Goal: Find specific page/section: Find specific page/section

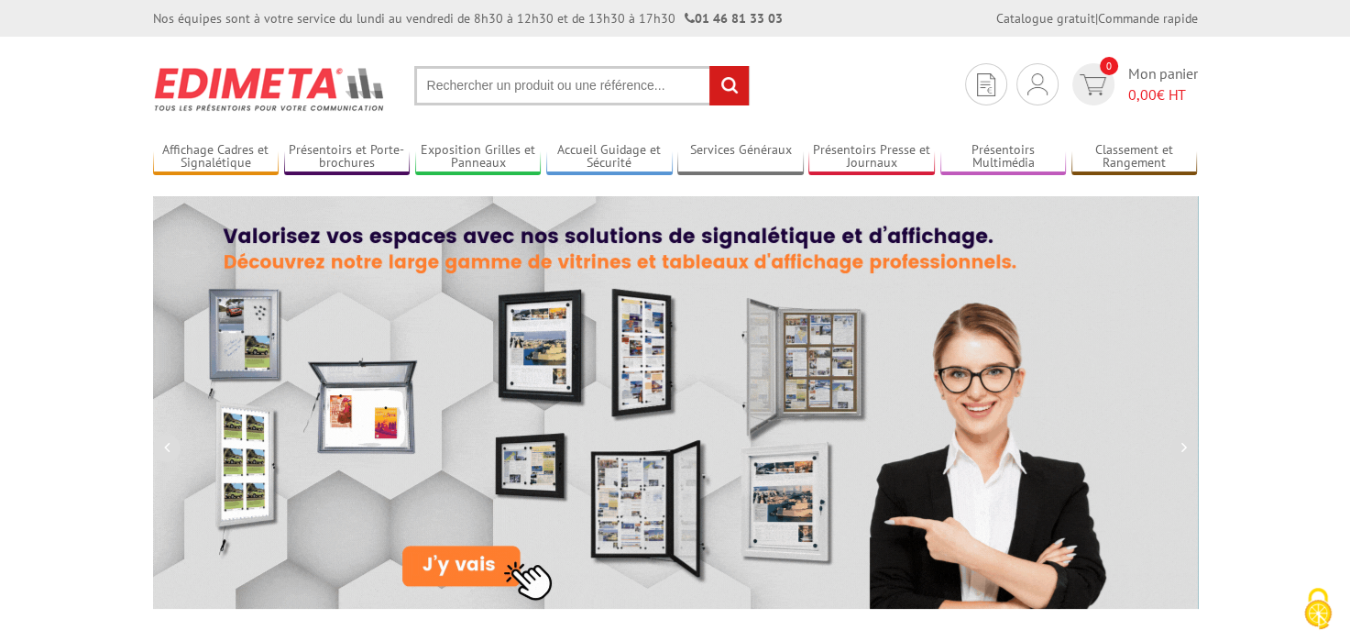
click at [494, 95] on input "text" at bounding box center [581, 85] width 335 height 39
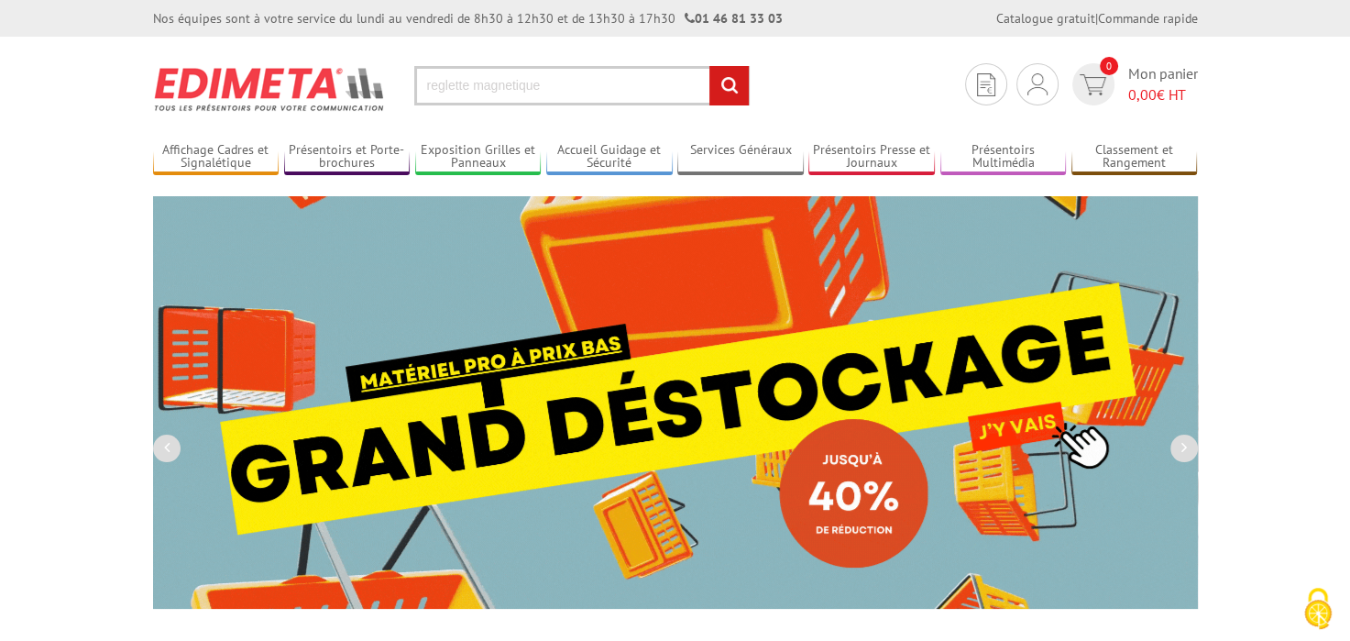
type input "reglette magnetique"
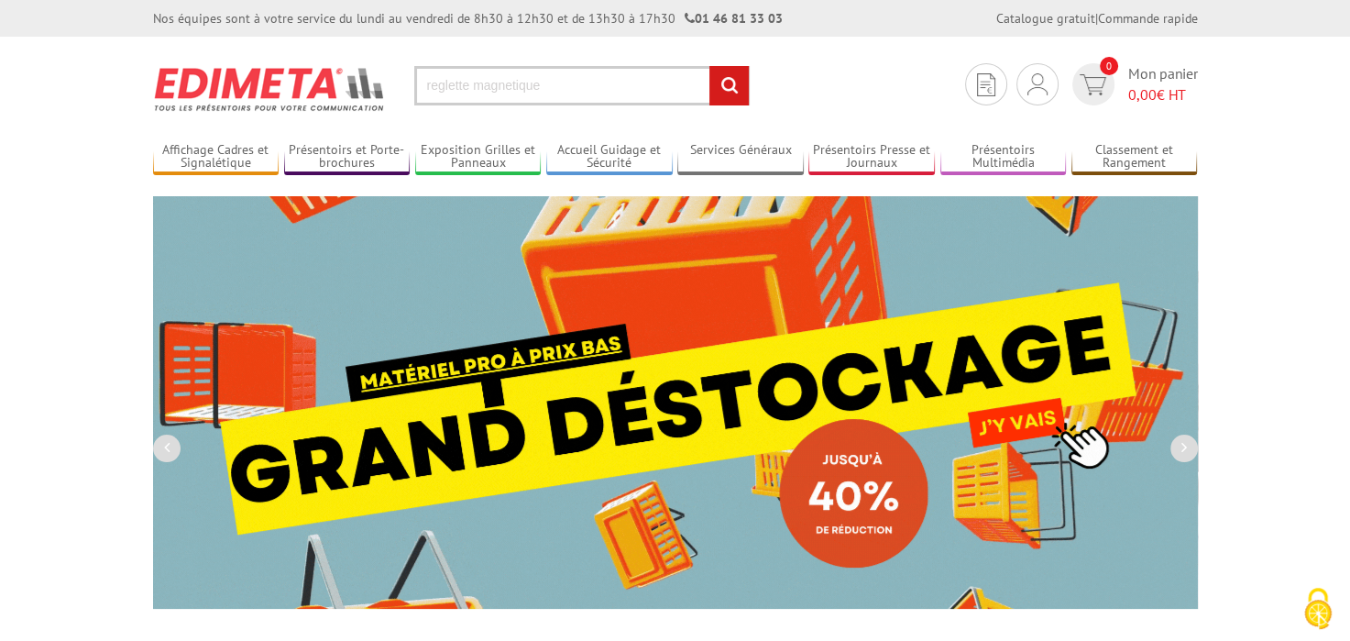
click at [709, 66] on input "rechercher" at bounding box center [728, 85] width 39 height 39
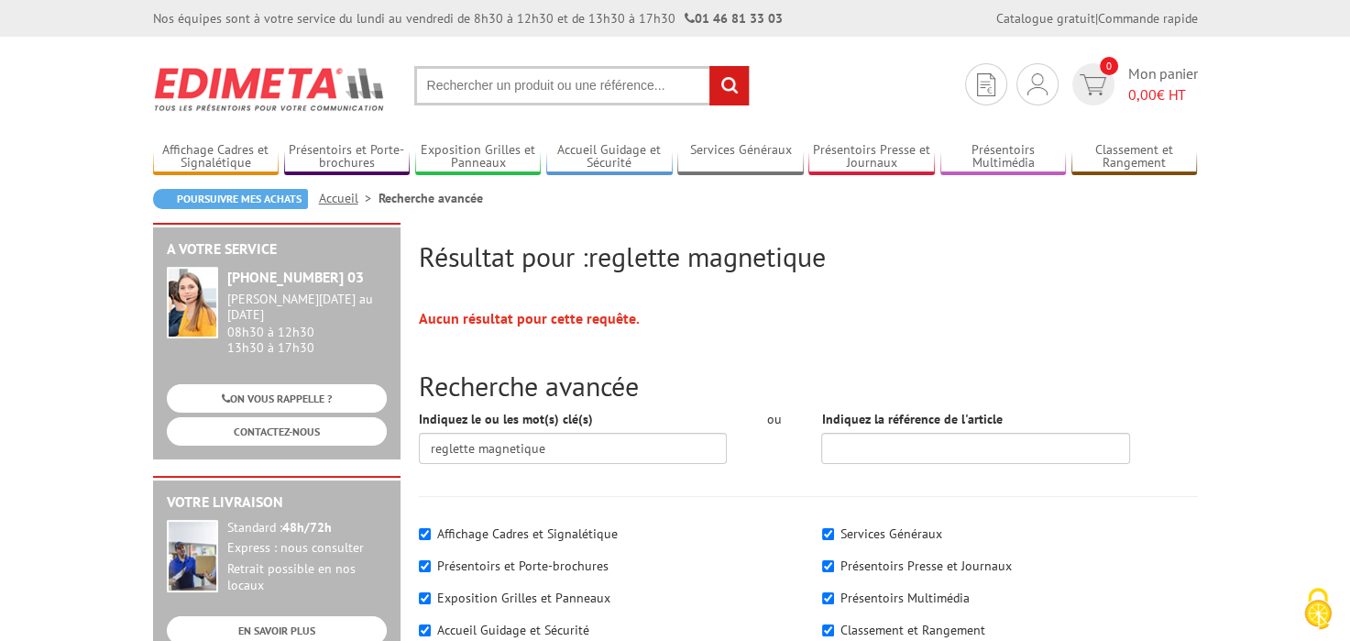
click at [494, 97] on input "text" at bounding box center [581, 85] width 335 height 39
type input "rail magnetique"
click at [709, 66] on input "rechercher" at bounding box center [728, 85] width 39 height 39
click at [507, 88] on input "text" at bounding box center [581, 85] width 335 height 39
